Goal: Task Accomplishment & Management: Use online tool/utility

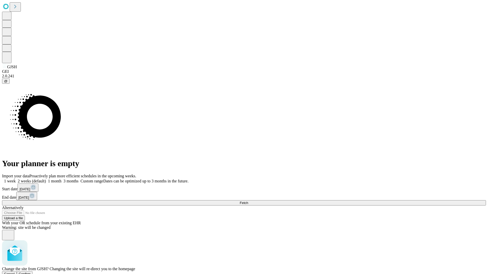
click at [31, 272] on span "Confirm" at bounding box center [25, 274] width 12 height 4
click at [61, 179] on label "1 month" at bounding box center [53, 181] width 15 height 4
click at [248, 201] on span "Fetch" at bounding box center [244, 203] width 8 height 4
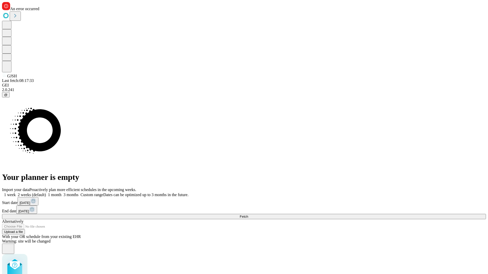
click at [61, 193] on label "1 month" at bounding box center [53, 195] width 15 height 4
click at [248, 215] on span "Fetch" at bounding box center [244, 217] width 8 height 4
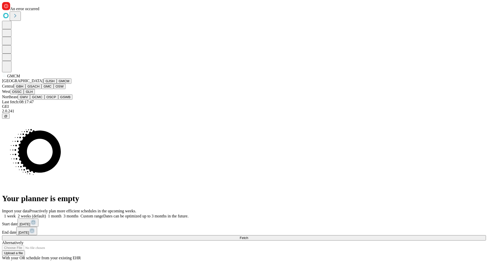
click at [25, 89] on button "GBH" at bounding box center [19, 86] width 11 height 5
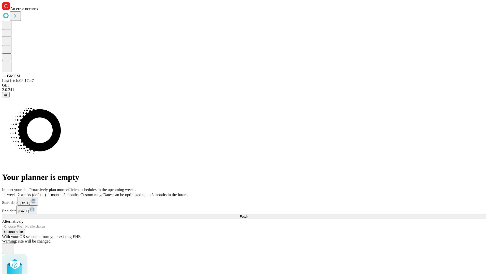
click at [61, 193] on label "1 month" at bounding box center [53, 195] width 15 height 4
click at [248, 215] on span "Fetch" at bounding box center [244, 217] width 8 height 4
click at [61, 193] on label "1 month" at bounding box center [53, 195] width 15 height 4
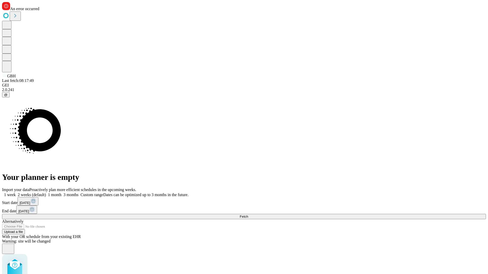
click at [248, 215] on span "Fetch" at bounding box center [244, 217] width 8 height 4
click at [61, 193] on label "1 month" at bounding box center [53, 195] width 15 height 4
click at [248, 215] on span "Fetch" at bounding box center [244, 217] width 8 height 4
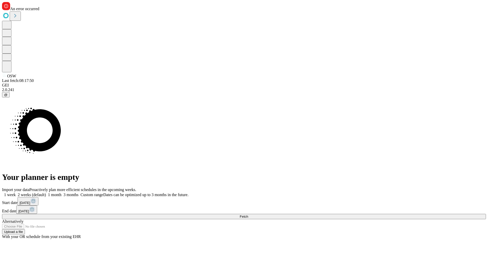
click at [61, 193] on label "1 month" at bounding box center [53, 195] width 15 height 4
click at [248, 215] on span "Fetch" at bounding box center [244, 217] width 8 height 4
click at [61, 193] on label "1 month" at bounding box center [53, 195] width 15 height 4
click at [248, 215] on span "Fetch" at bounding box center [244, 217] width 8 height 4
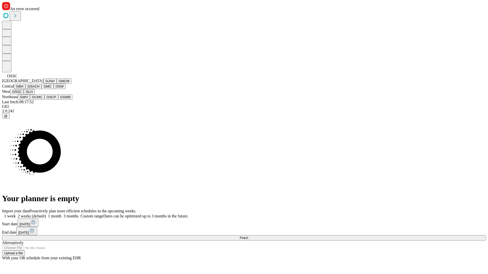
click at [35, 94] on button "GLH" at bounding box center [29, 91] width 11 height 5
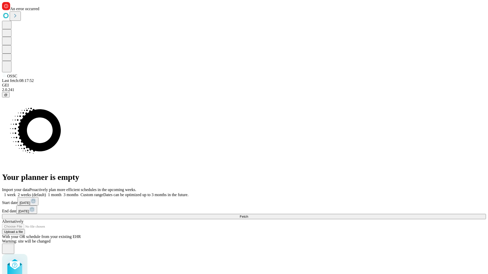
click at [61, 193] on label "1 month" at bounding box center [53, 195] width 15 height 4
click at [248, 215] on span "Fetch" at bounding box center [244, 217] width 8 height 4
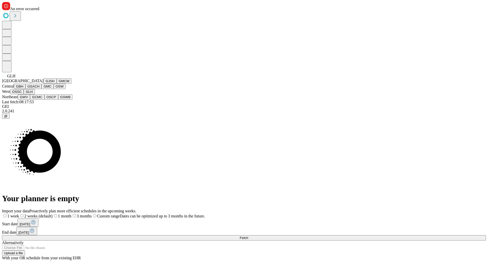
click at [30, 100] on button "GWV" at bounding box center [24, 96] width 12 height 5
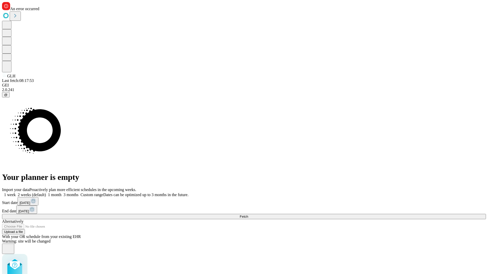
click at [61, 193] on label "1 month" at bounding box center [53, 195] width 15 height 4
click at [248, 215] on span "Fetch" at bounding box center [244, 217] width 8 height 4
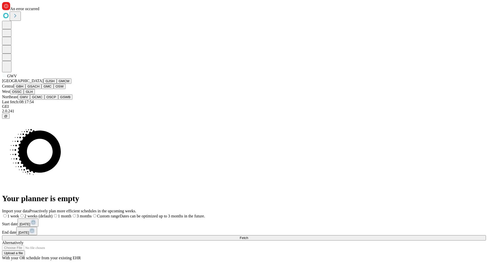
click at [39, 100] on button "GCMC" at bounding box center [37, 96] width 14 height 5
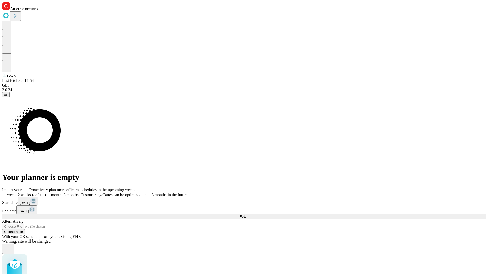
click at [61, 193] on label "1 month" at bounding box center [53, 195] width 15 height 4
click at [248, 215] on span "Fetch" at bounding box center [244, 217] width 8 height 4
click at [61, 193] on label "1 month" at bounding box center [53, 195] width 15 height 4
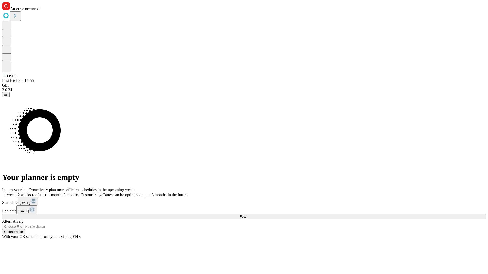
click at [248, 215] on span "Fetch" at bounding box center [244, 217] width 8 height 4
click at [61, 193] on label "1 month" at bounding box center [53, 195] width 15 height 4
click at [248, 215] on span "Fetch" at bounding box center [244, 217] width 8 height 4
